Goal: Obtain resource: Obtain resource

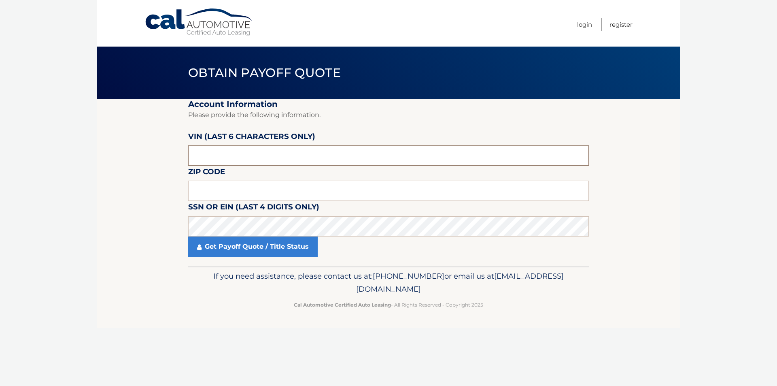
click at [298, 162] on input "text" at bounding box center [388, 155] width 401 height 20
type input "654317"
click at [259, 182] on input "text" at bounding box center [388, 191] width 401 height 20
type input "07080"
click button "For Originating Dealer" at bounding box center [0, 0] width 0 height 0
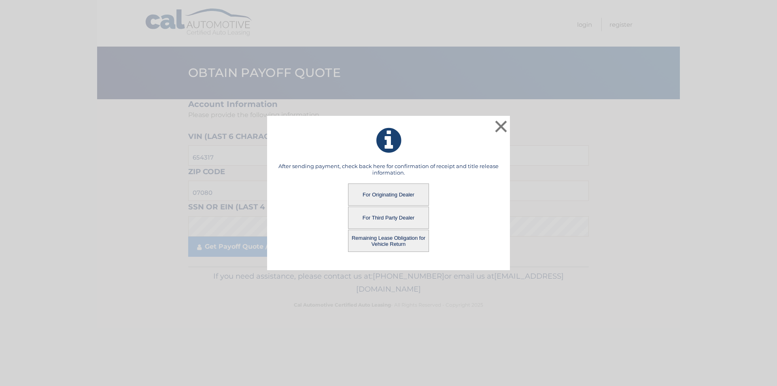
click at [374, 193] on button "For Originating Dealer" at bounding box center [388, 194] width 81 height 22
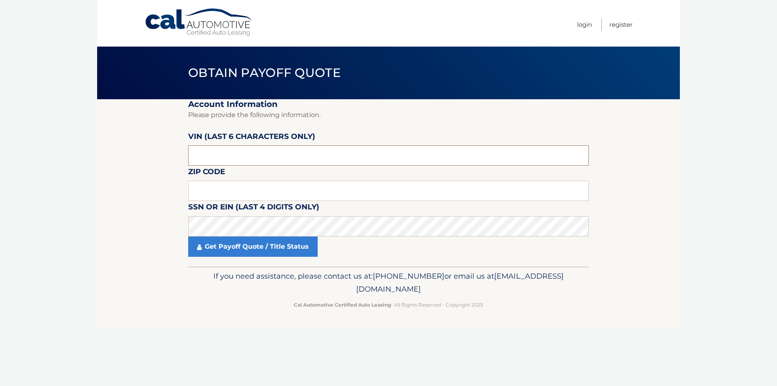
click at [278, 149] on input "text" at bounding box center [388, 155] width 401 height 20
type input "654317"
click at [256, 186] on input "text" at bounding box center [388, 191] width 401 height 20
type input "07080"
click button "For Originating Dealer" at bounding box center [0, 0] width 0 height 0
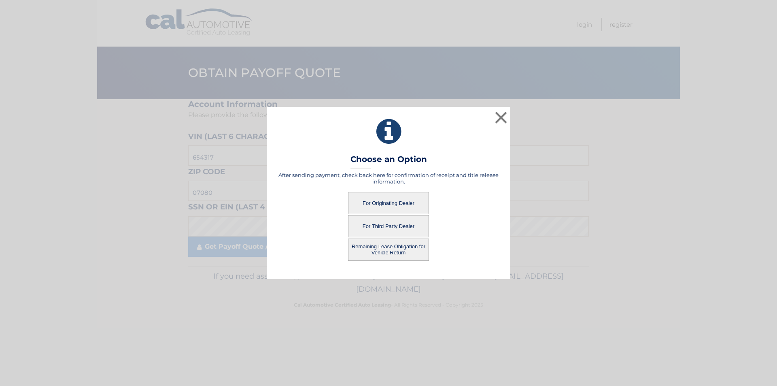
click at [379, 207] on button "For Originating Dealer" at bounding box center [388, 203] width 81 height 22
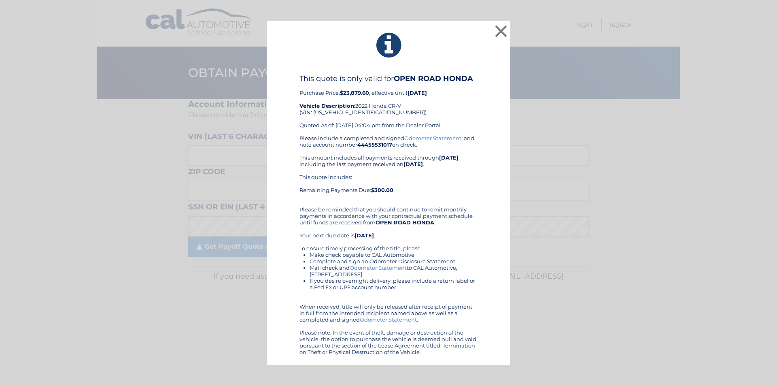
click at [426, 138] on link "Odometer Statement" at bounding box center [432, 138] width 57 height 6
click at [503, 35] on button "×" at bounding box center [501, 31] width 16 height 16
